Goal: Information Seeking & Learning: Learn about a topic

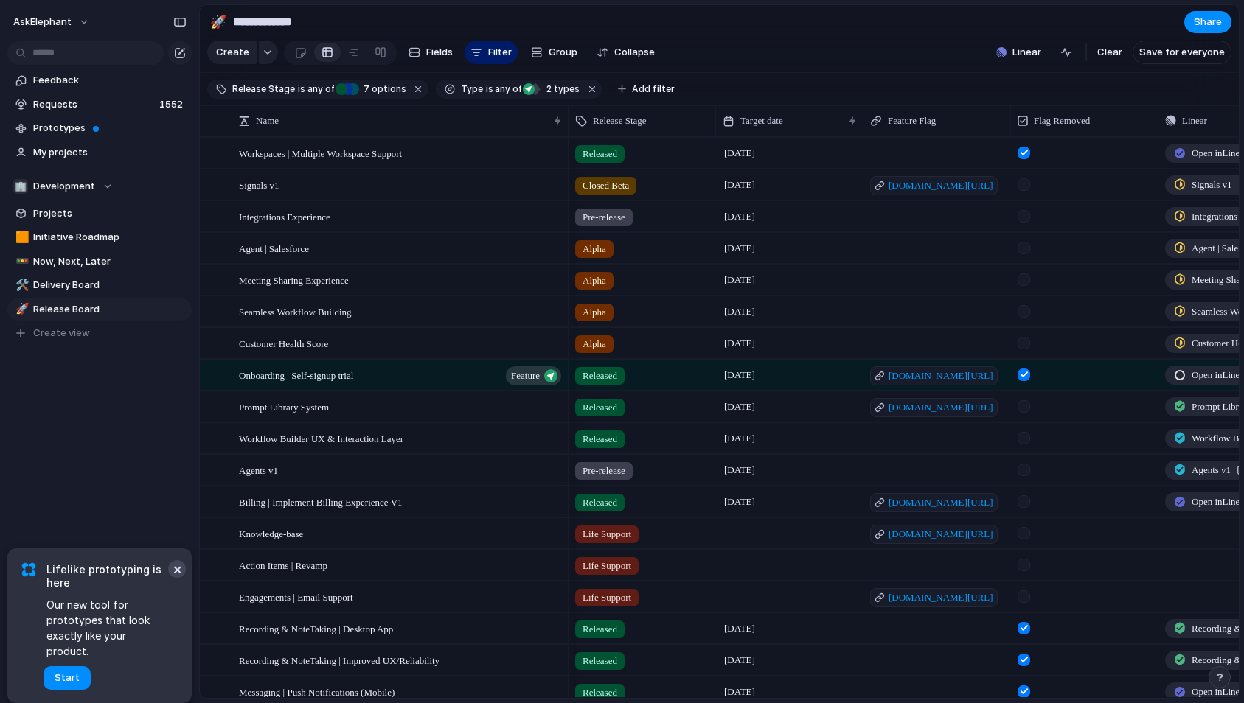
click at [172, 578] on button "×" at bounding box center [177, 569] width 18 height 18
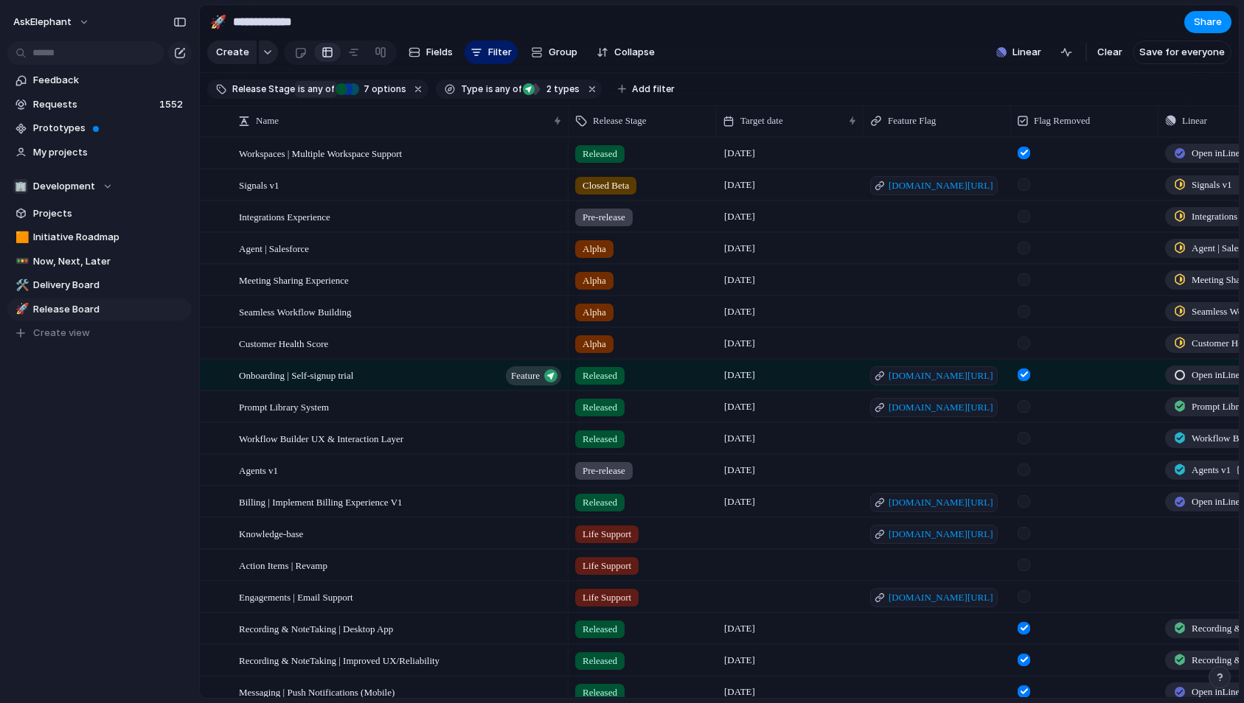
click at [318, 88] on span "any of" at bounding box center [319, 89] width 29 height 13
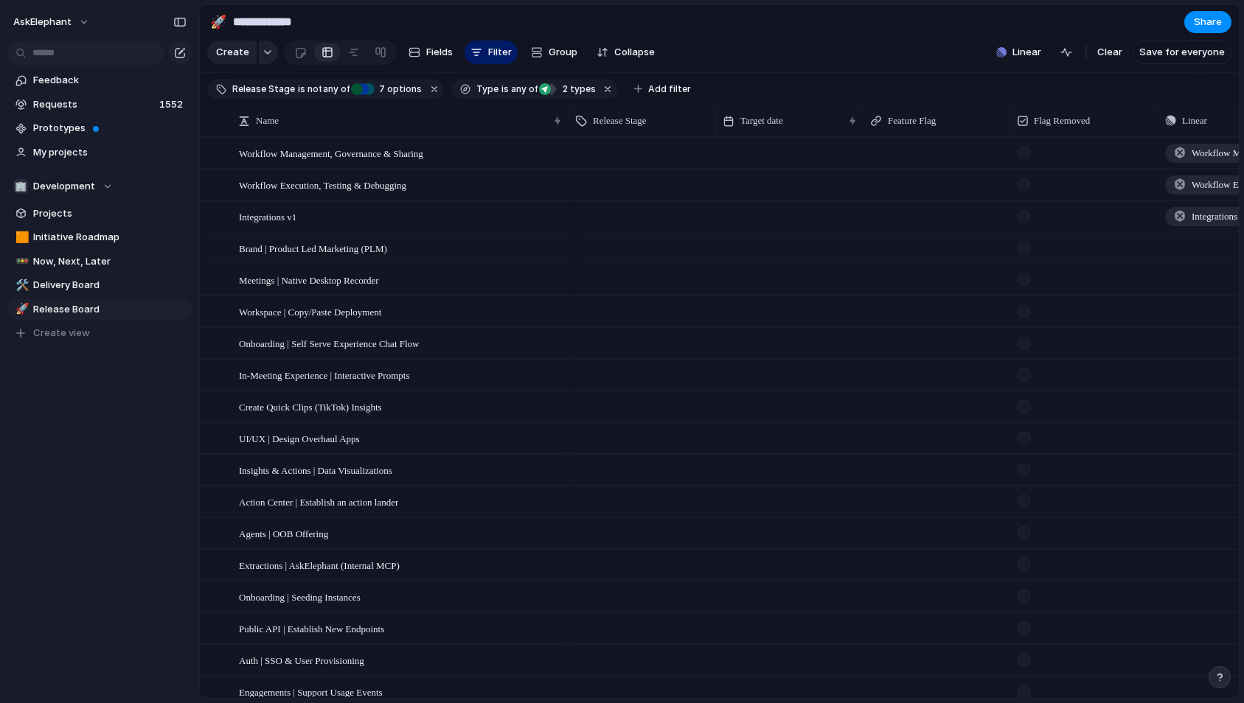
click at [400, 13] on input "**********" at bounding box center [316, 22] width 173 height 27
click at [76, 86] on span "Feedback" at bounding box center [109, 80] width 153 height 15
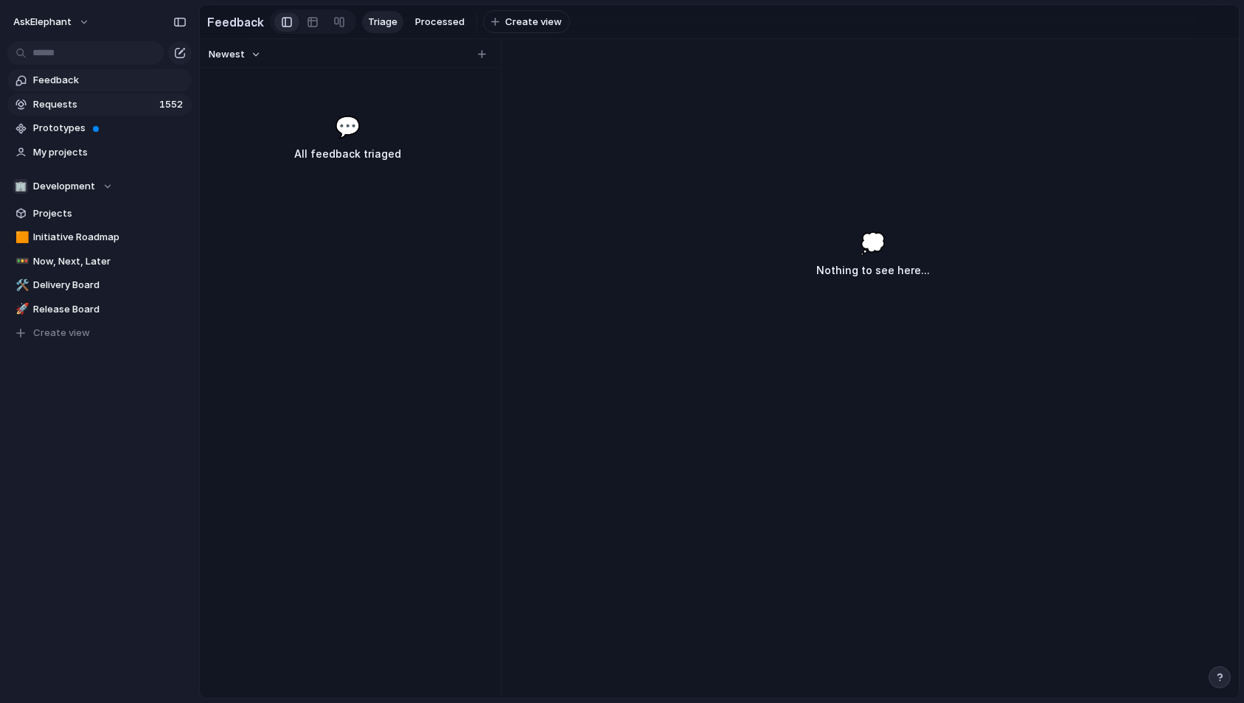
click at [77, 106] on span "Requests" at bounding box center [94, 104] width 122 height 15
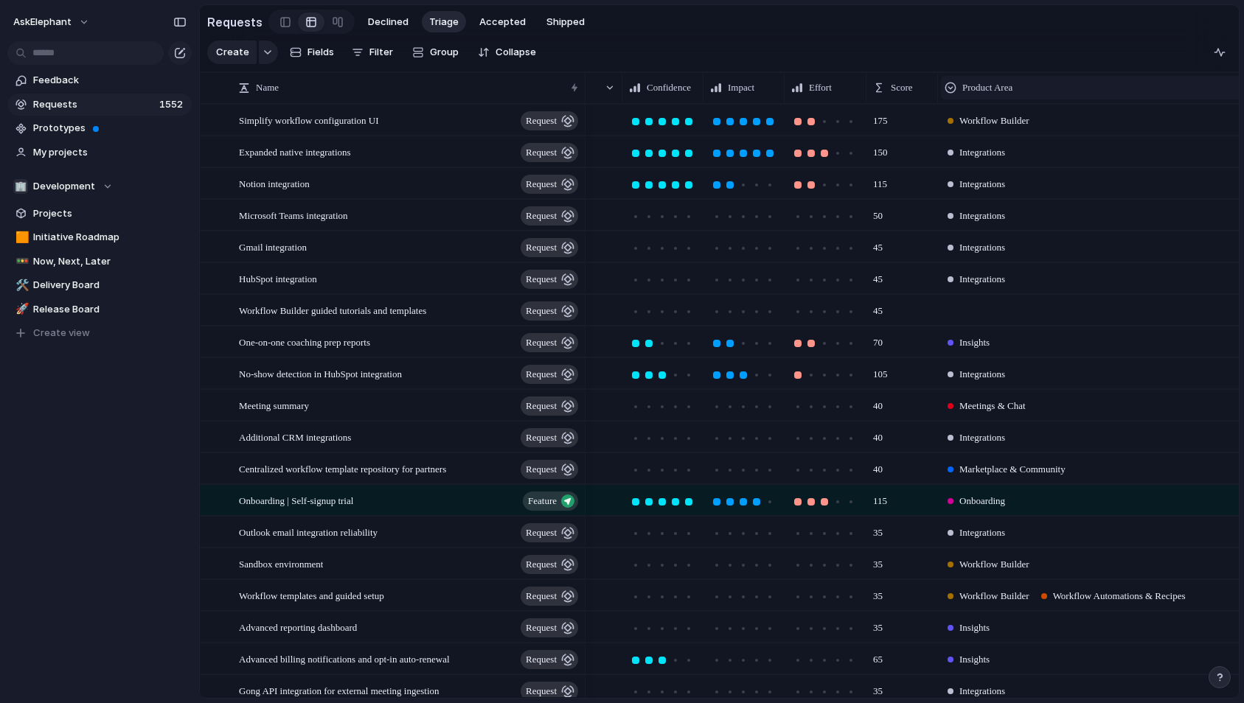
click at [980, 86] on span "Product Area" at bounding box center [987, 87] width 50 height 15
click at [981, 85] on div "Modify Hide Sort ascending Sort descending" at bounding box center [622, 351] width 1244 height 703
click at [349, 54] on button "Filter" at bounding box center [372, 53] width 53 height 24
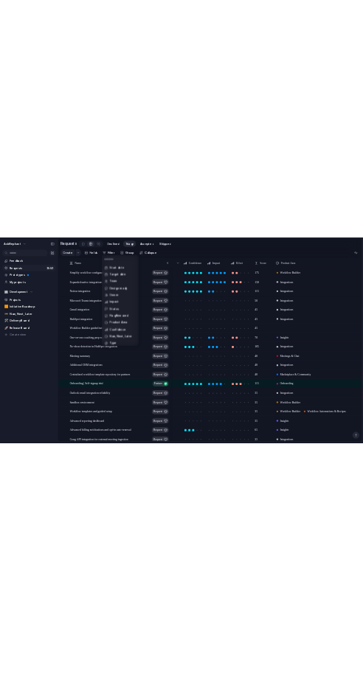
scroll to position [150, 0]
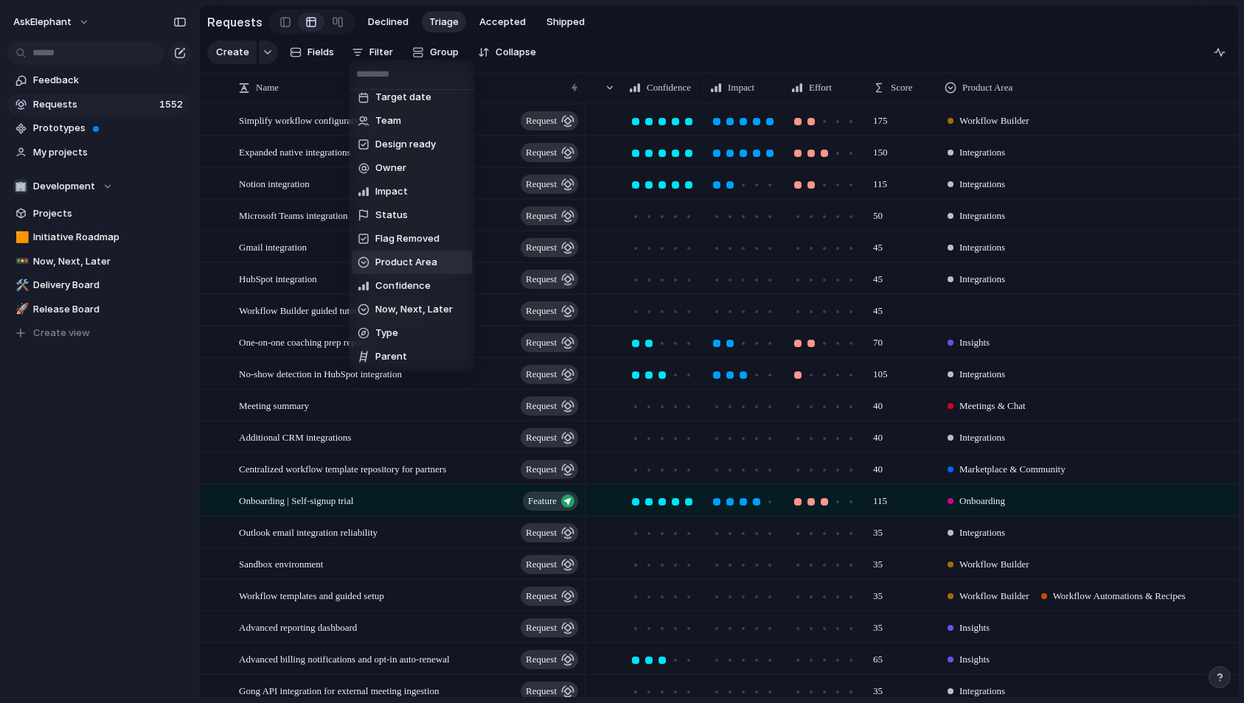
click at [402, 260] on span "Product Area" at bounding box center [406, 262] width 62 height 15
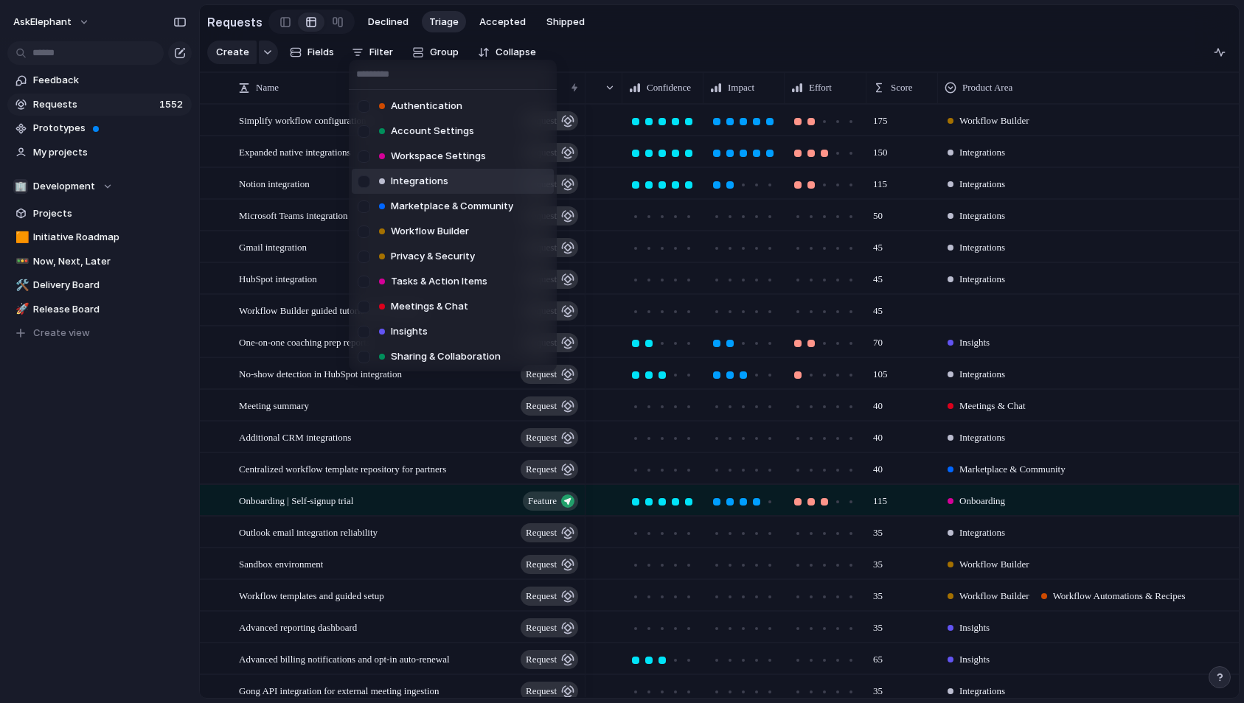
click at [420, 174] on span "Integrations" at bounding box center [420, 181] width 58 height 15
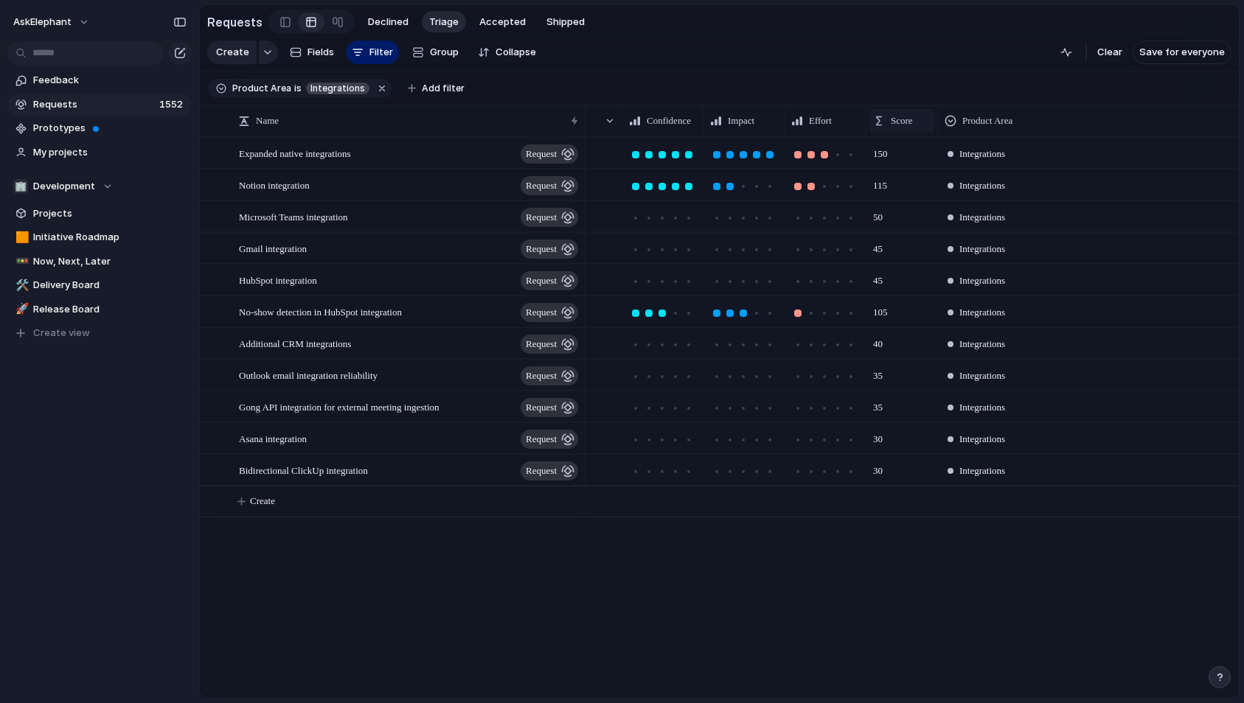
click at [894, 123] on span "Score" at bounding box center [902, 121] width 22 height 15
click at [908, 196] on span "Sort ascending" at bounding box center [933, 200] width 72 height 15
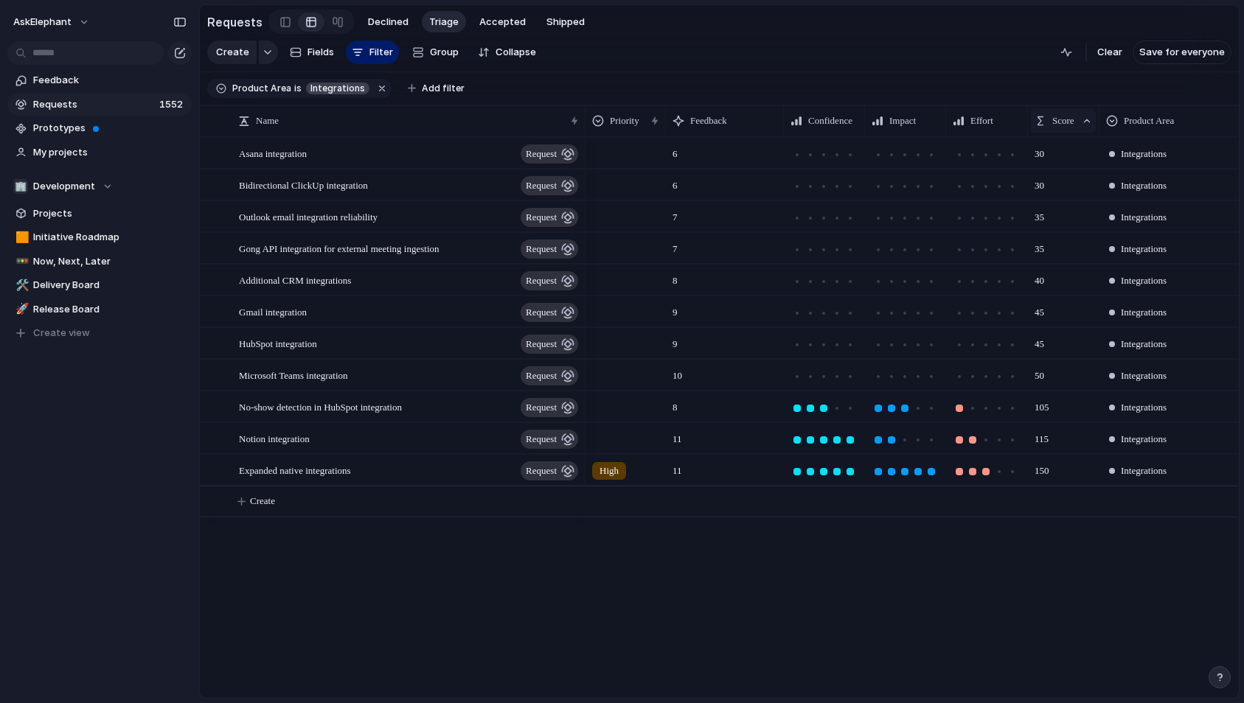
click at [1065, 110] on div "Score" at bounding box center [1063, 121] width 65 height 24
click at [1068, 226] on span "Sort descending" at bounding box center [1097, 225] width 77 height 15
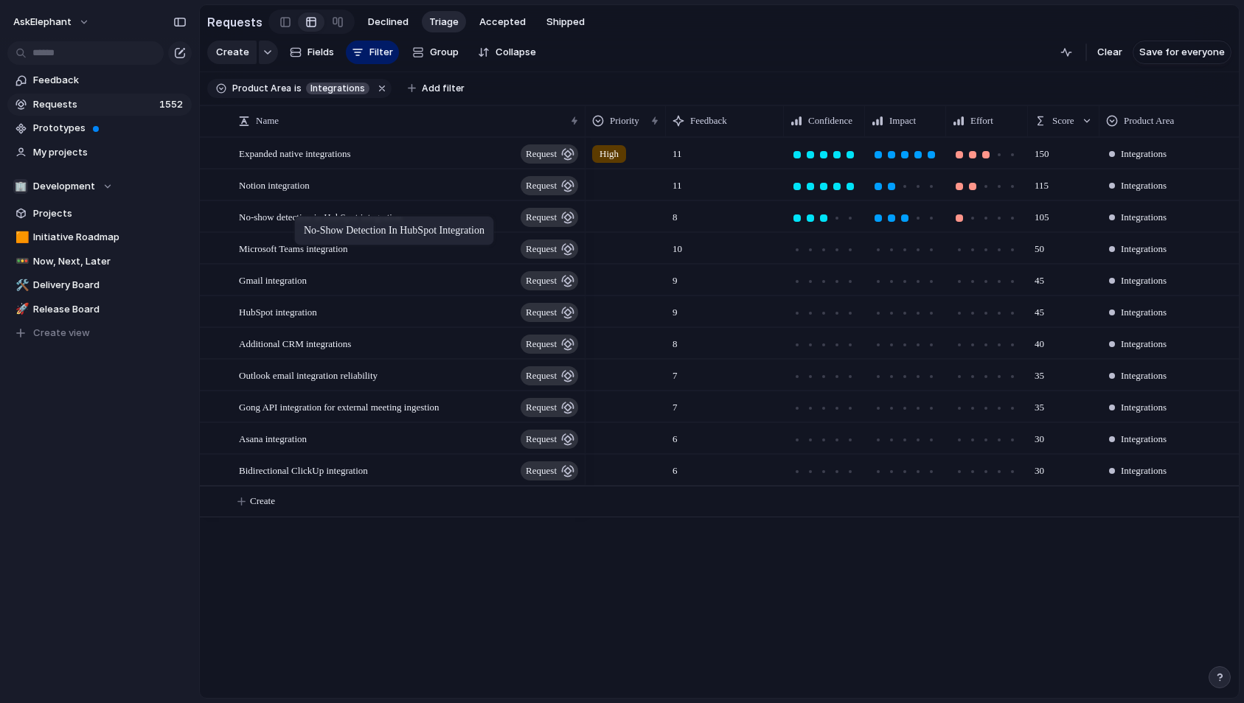
drag, startPoint x: 429, startPoint y: 220, endPoint x: 301, endPoint y: 219, distance: 128.3
